Goal: Task Accomplishment & Management: Complete application form

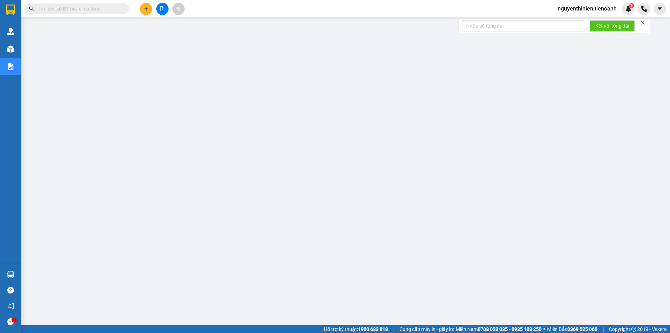
click at [114, 8] on input "text" at bounding box center [79, 9] width 82 height 8
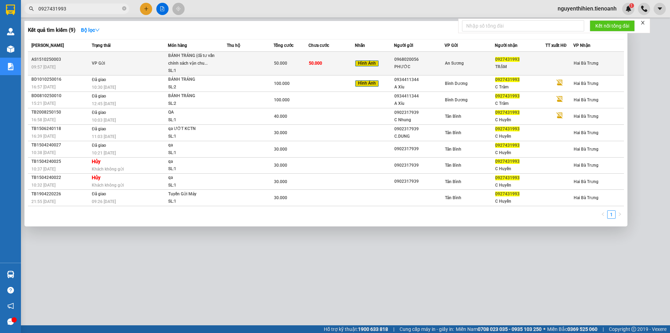
type input "0927431993"
click at [519, 60] on div "0927431993" at bounding box center [520, 59] width 50 height 7
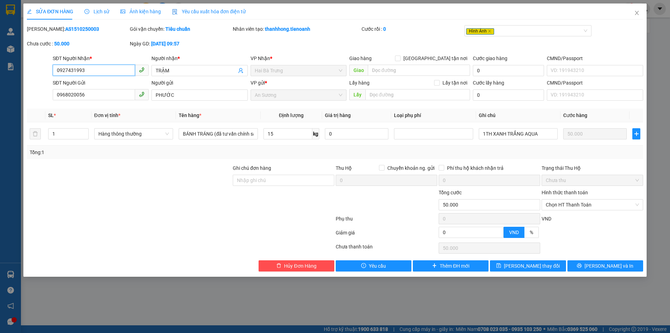
type input "0927431993"
type input "TRẬM"
type input "0968020056"
type input "PHƯỚC"
type input "0"
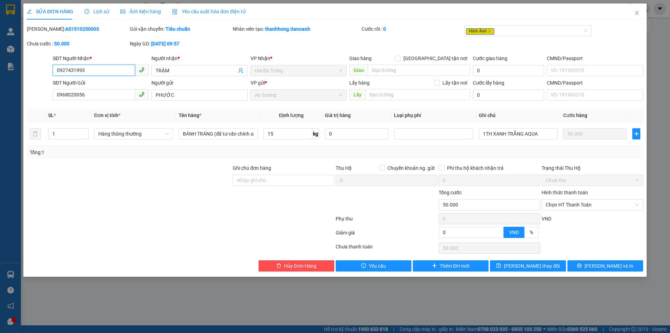
type input "50.000"
click at [92, 7] on div "Lịch sử" at bounding box center [96, 11] width 25 height 16
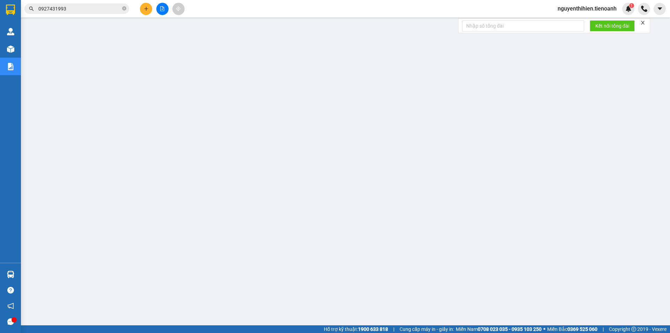
click at [97, 9] on input "0927431993" at bounding box center [79, 9] width 82 height 8
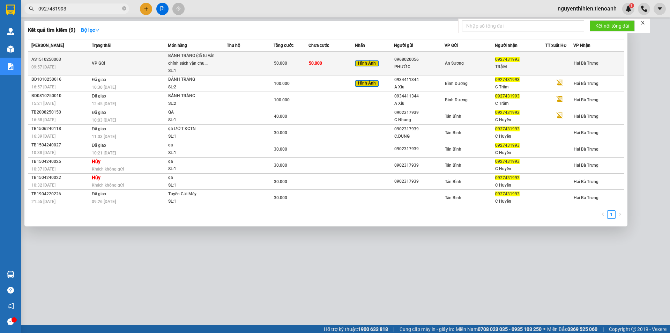
click at [262, 64] on td at bounding box center [250, 64] width 47 height 24
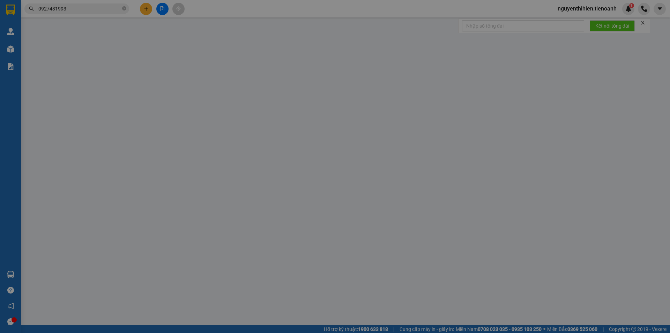
type input "0927431993"
type input "TRẬM"
type input "0968020056"
type input "PHƯỚC"
type input "0"
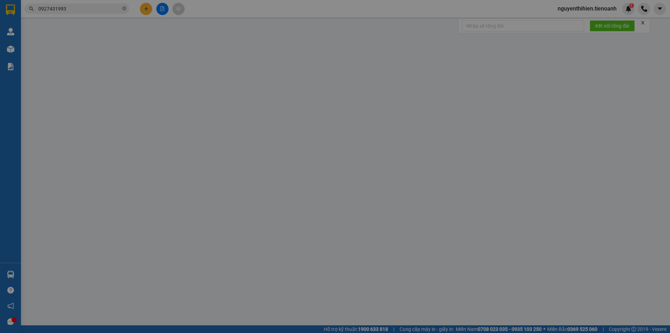
type input "50.000"
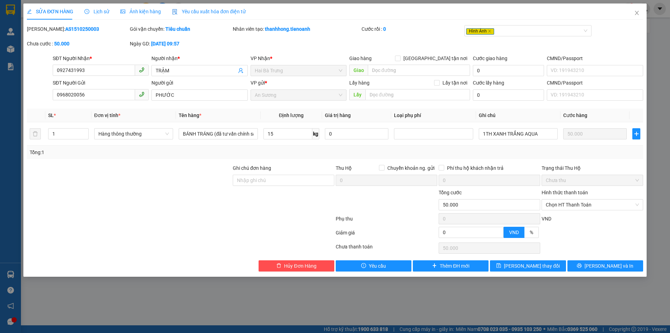
click at [103, 13] on span "Lịch sử" at bounding box center [96, 12] width 25 height 6
